Goal: Task Accomplishment & Management: Use online tool/utility

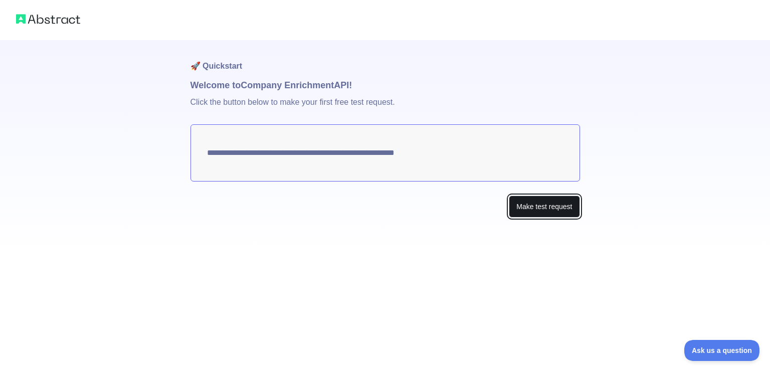
click at [547, 211] on button "Make test request" at bounding box center [544, 206] width 71 height 23
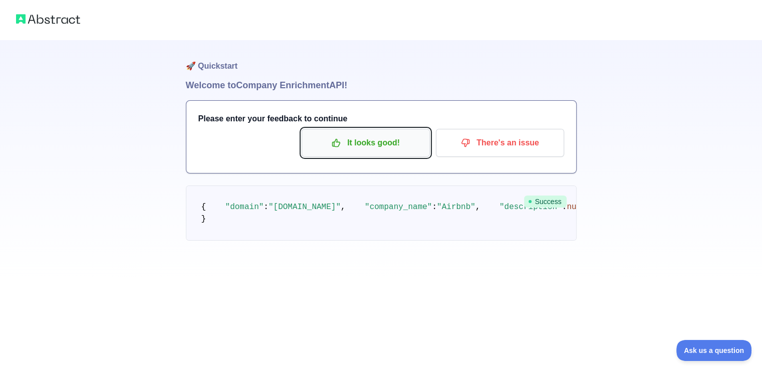
click at [401, 151] on button "It looks good!" at bounding box center [366, 143] width 128 height 28
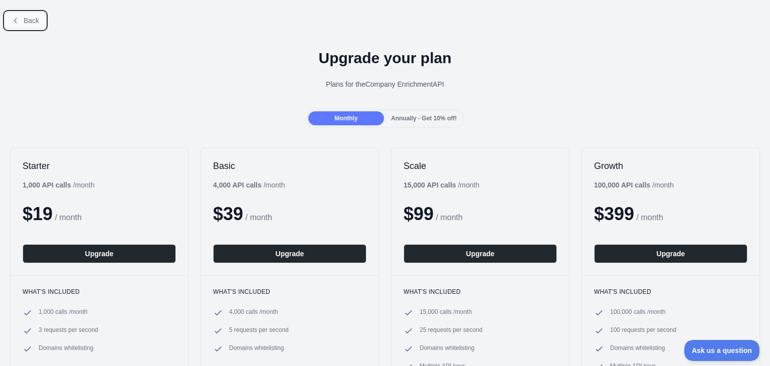
click at [25, 19] on span "Back" at bounding box center [32, 21] width 16 height 8
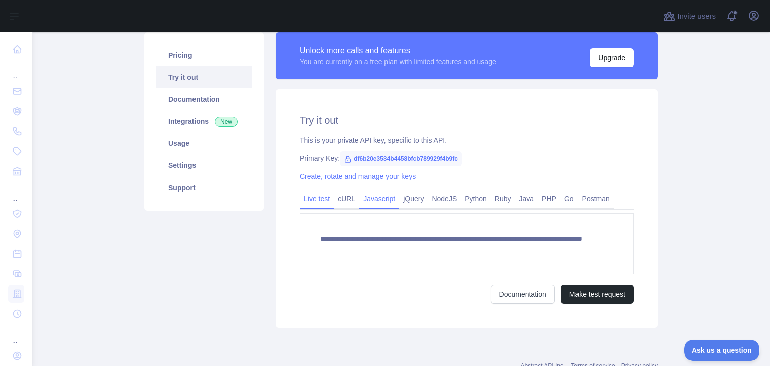
scroll to position [68, 0]
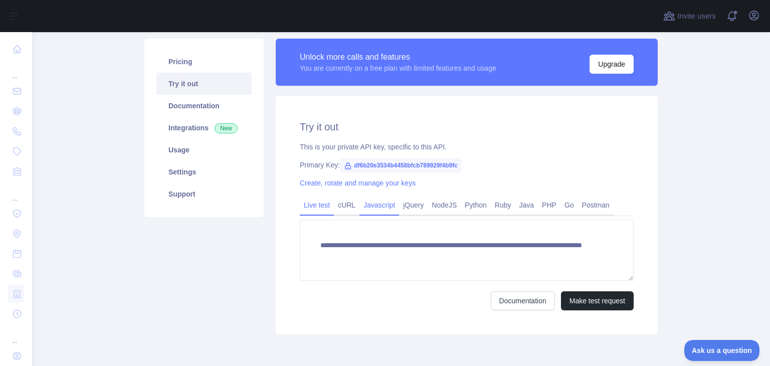
click at [369, 213] on link "Javascript" at bounding box center [379, 205] width 40 height 16
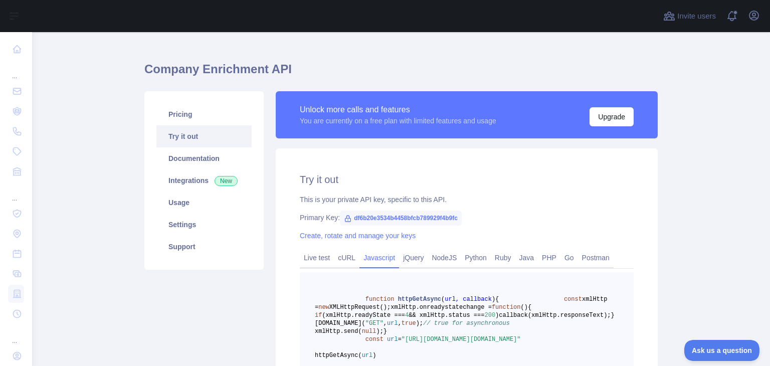
scroll to position [15, 0]
click at [398, 219] on span "df6b20e3534b4458bfcb789929f4b9fc" at bounding box center [401, 217] width 122 height 15
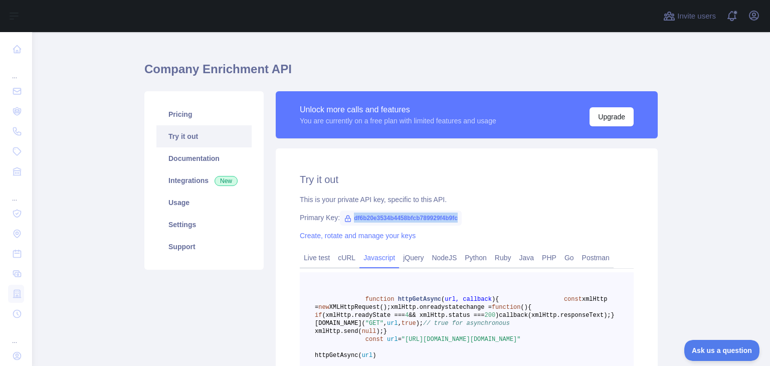
click at [398, 219] on span "df6b20e3534b4458bfcb789929f4b9fc" at bounding box center [401, 217] width 122 height 15
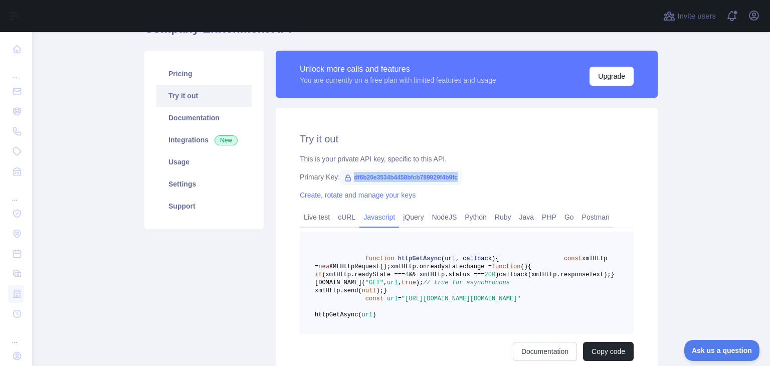
scroll to position [63, 0]
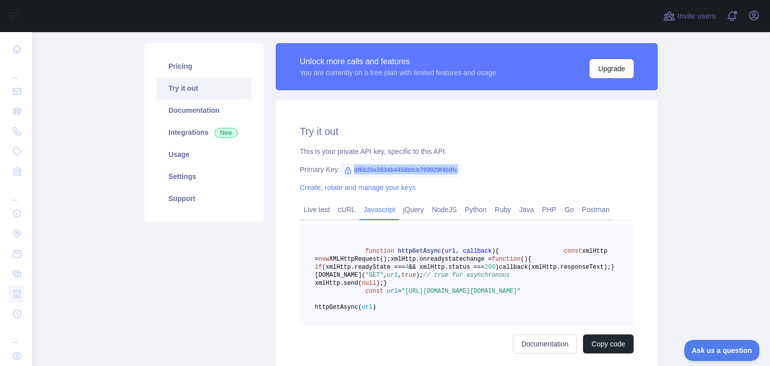
click at [475, 170] on div "Primary Key: df6b20e3534b4458bfcb789929f4b9fc" at bounding box center [467, 169] width 334 height 10
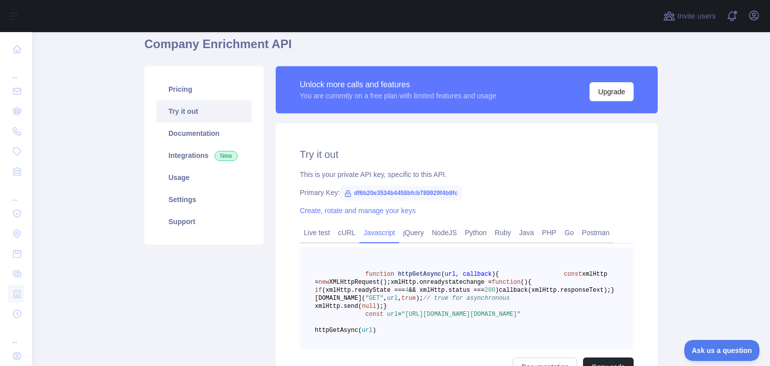
scroll to position [40, 0]
click at [429, 186] on span "df6b20e3534b4458bfcb789929f4b9fc" at bounding box center [401, 192] width 122 height 15
copy span "df6b20e3534b4458bfcb789929f4b9fc"
click at [590, 116] on div "Unlock more calls and features You are currently on a free plan with limited fe…" at bounding box center [467, 94] width 382 height 57
